Goal: Browse casually: Explore the website without a specific task or goal

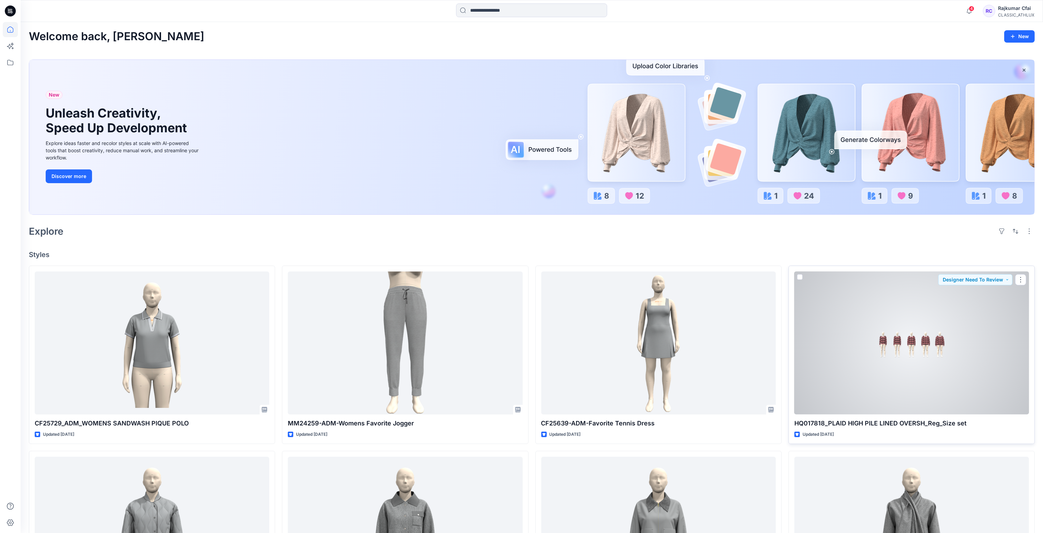
click at [928, 343] on div at bounding box center [911, 342] width 235 height 143
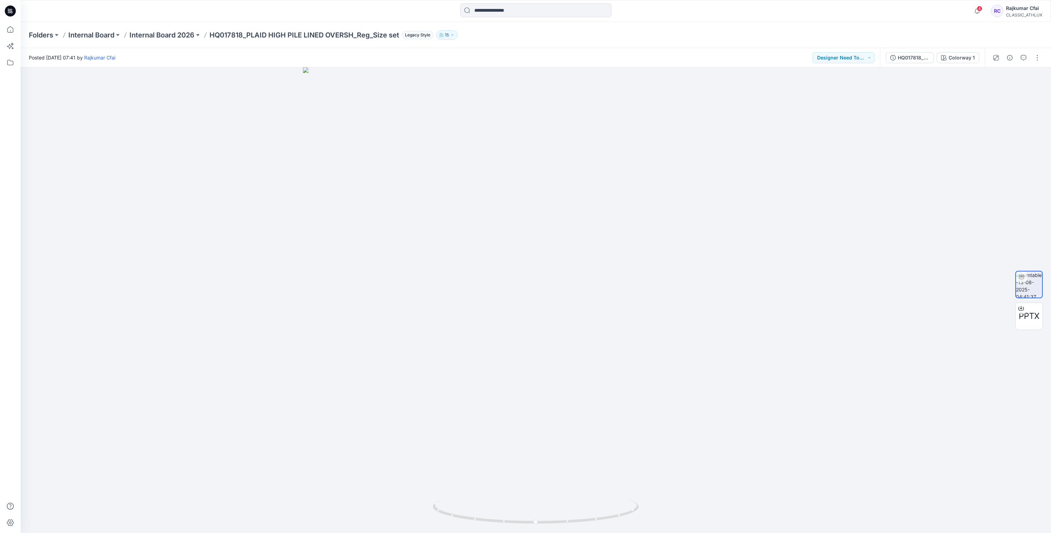
click at [8, 14] on icon at bounding box center [10, 10] width 11 height 11
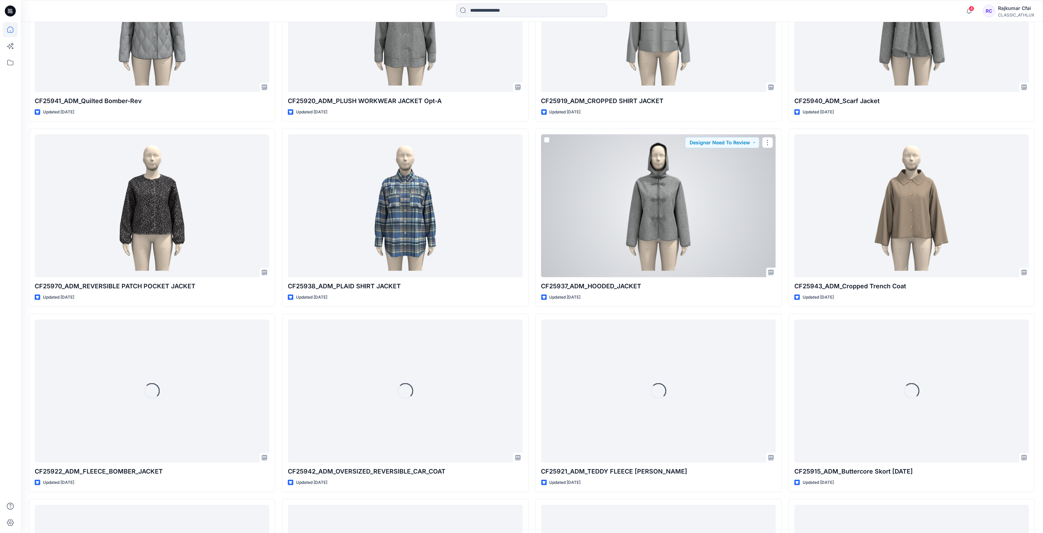
scroll to position [623, 0]
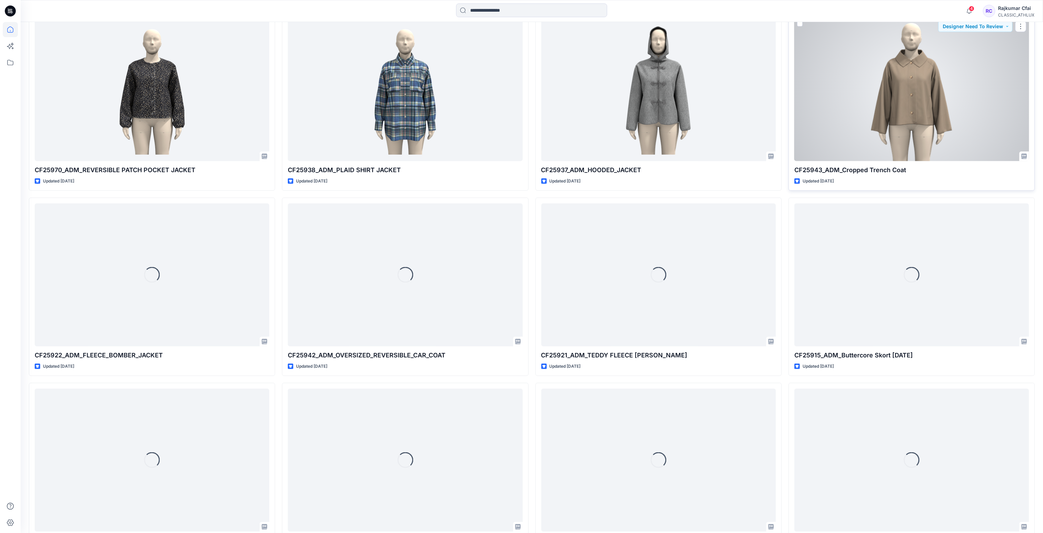
click at [920, 102] on div at bounding box center [911, 89] width 235 height 143
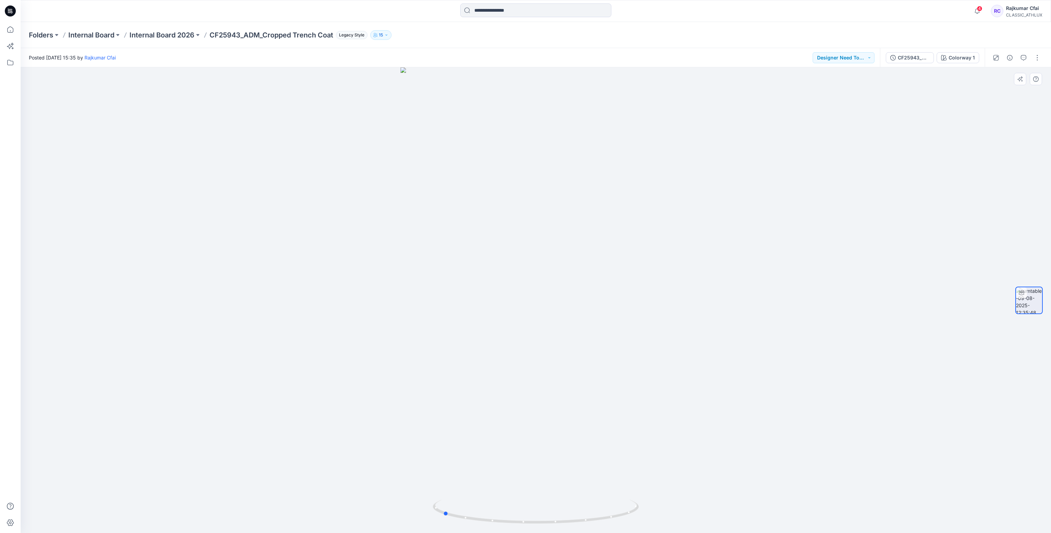
drag, startPoint x: 797, startPoint y: 327, endPoint x: 886, endPoint y: 348, distance: 91.4
click at [911, 331] on div at bounding box center [536, 299] width 1030 height 465
drag, startPoint x: 822, startPoint y: 336, endPoint x: 707, endPoint y: 404, distance: 134.0
click at [707, 404] on div at bounding box center [536, 299] width 1030 height 465
drag, startPoint x: 772, startPoint y: 431, endPoint x: 897, endPoint y: 163, distance: 295.7
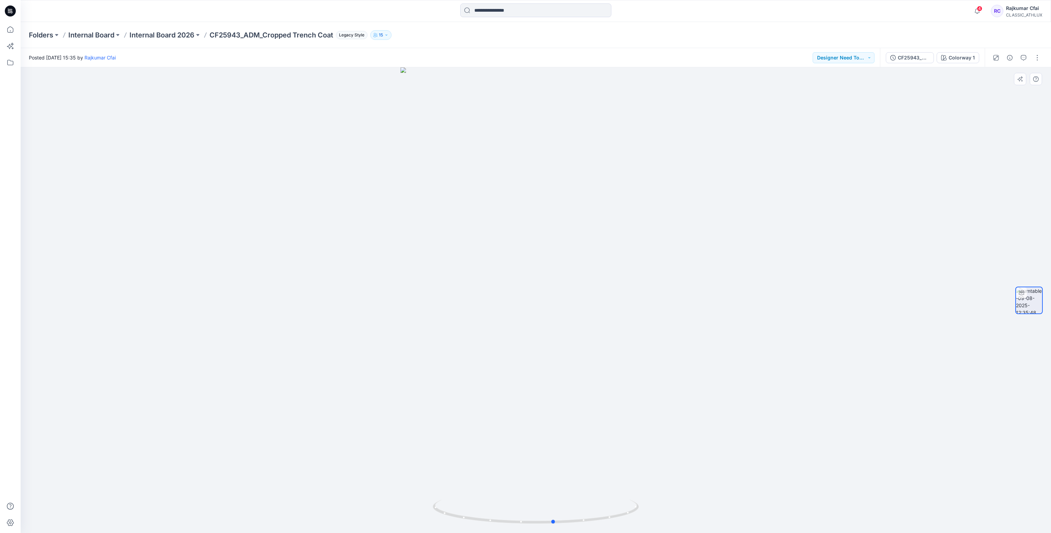
click at [552, 456] on div at bounding box center [536, 299] width 1030 height 465
click at [12, 13] on icon at bounding box center [12, 13] width 2 height 0
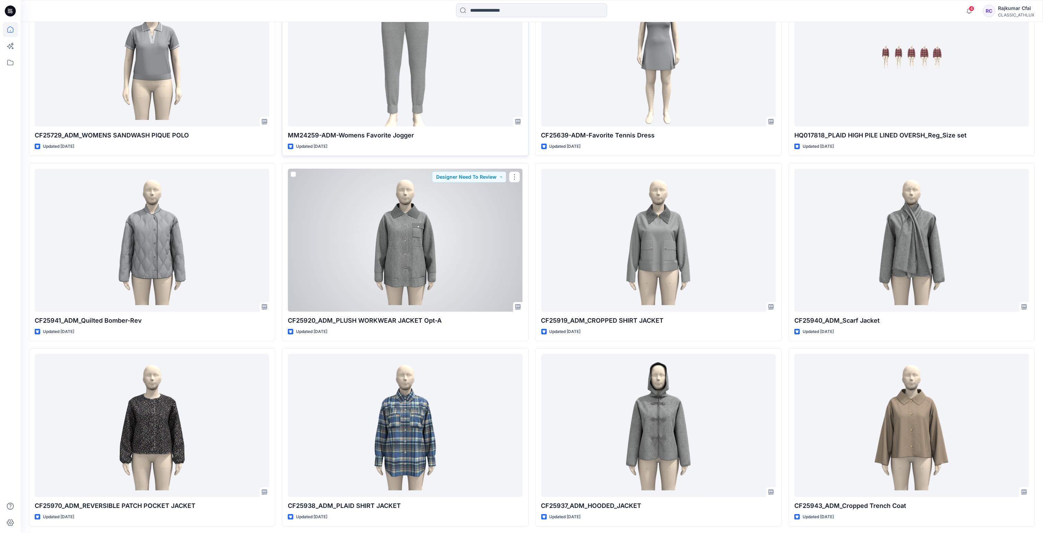
scroll to position [314, 0]
